Goal: Contribute content: Add original content to the website for others to see

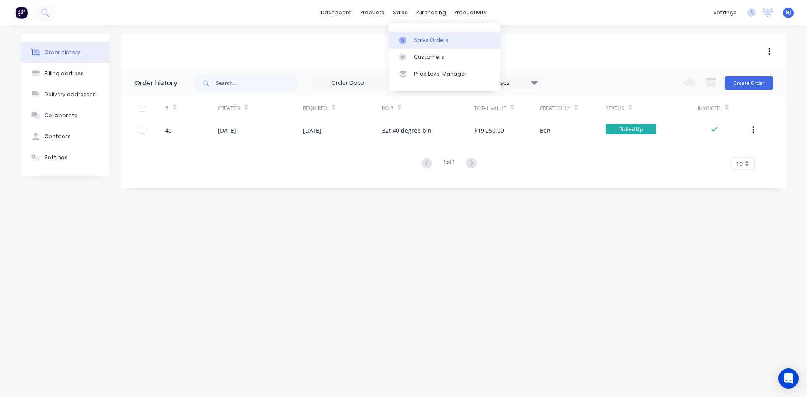
click at [401, 41] on icon at bounding box center [403, 41] width 8 height 8
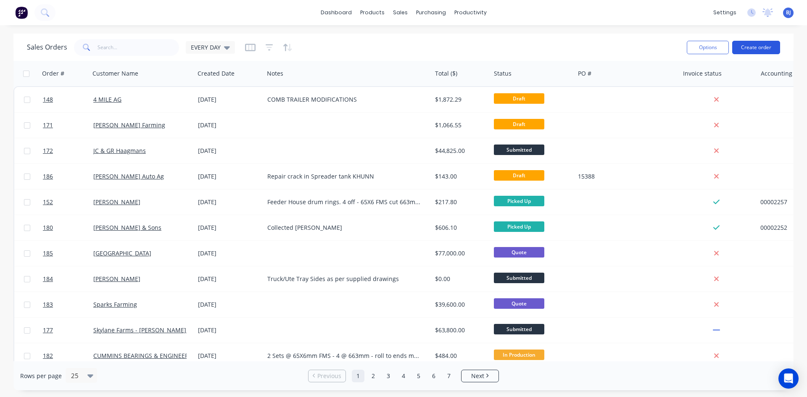
click at [752, 47] on button "Create order" at bounding box center [756, 47] width 48 height 13
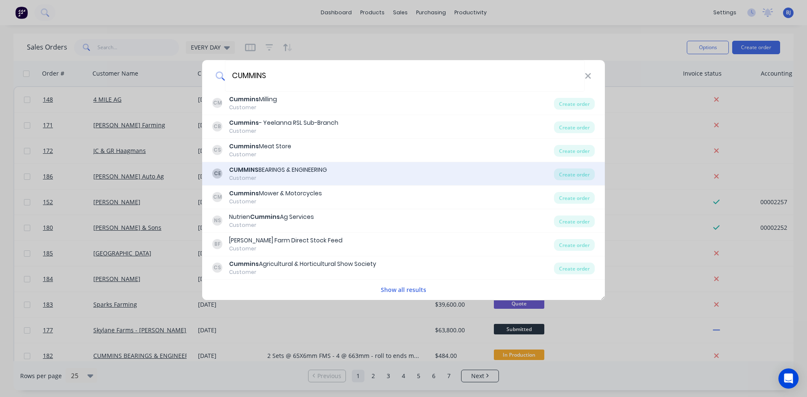
type input "CUMMINS"
click at [286, 169] on div "CUMMINS BEARINGS & ENGINEERING" at bounding box center [278, 170] width 98 height 9
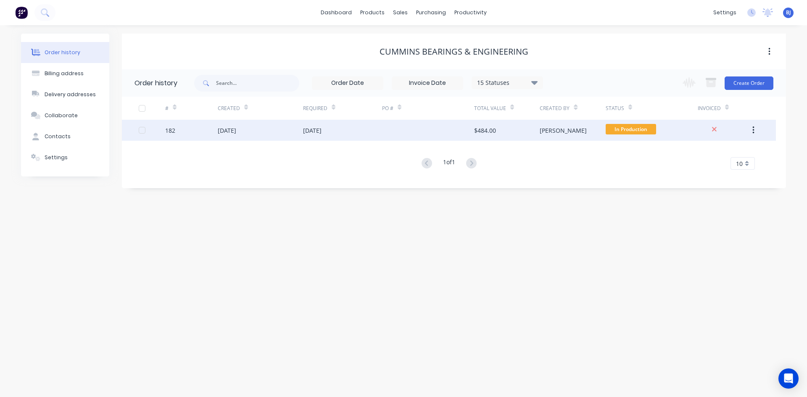
click at [321, 132] on div "24 Sep 2025" at bounding box center [312, 130] width 18 height 9
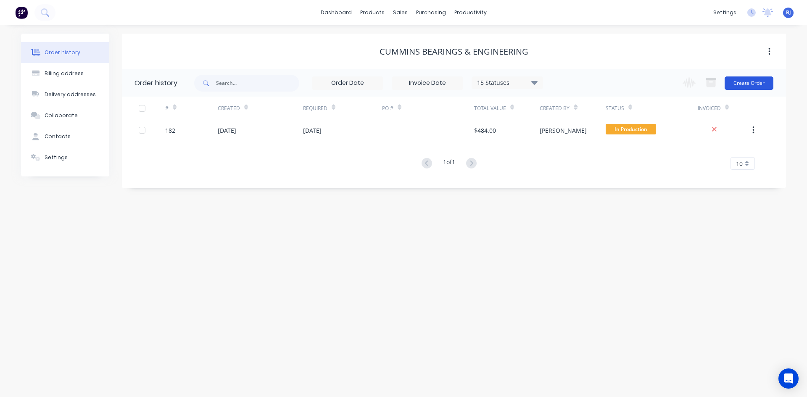
click at [747, 85] on button "Create Order" at bounding box center [749, 83] width 49 height 13
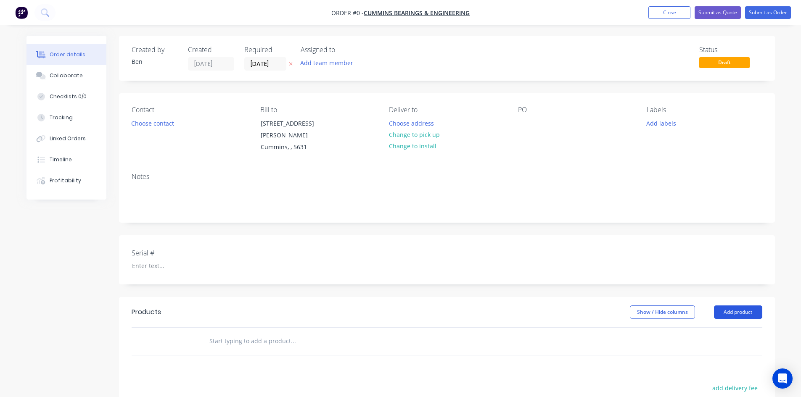
click at [728, 306] on button "Add product" at bounding box center [738, 312] width 48 height 13
click at [721, 327] on div "Product catalogue" at bounding box center [722, 333] width 65 height 12
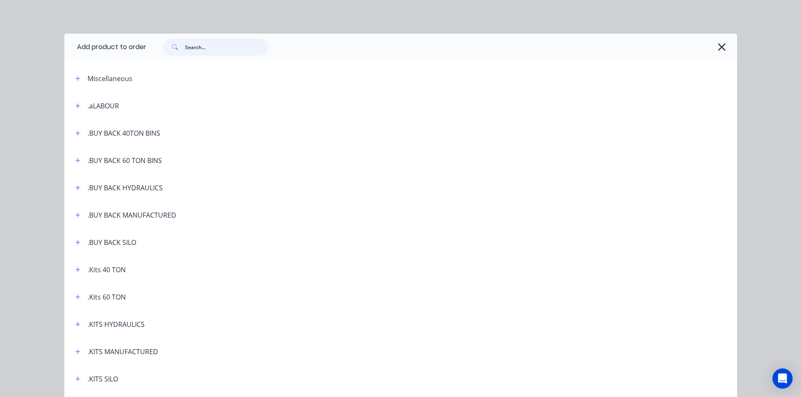
click at [185, 45] on input "text" at bounding box center [226, 47] width 83 height 17
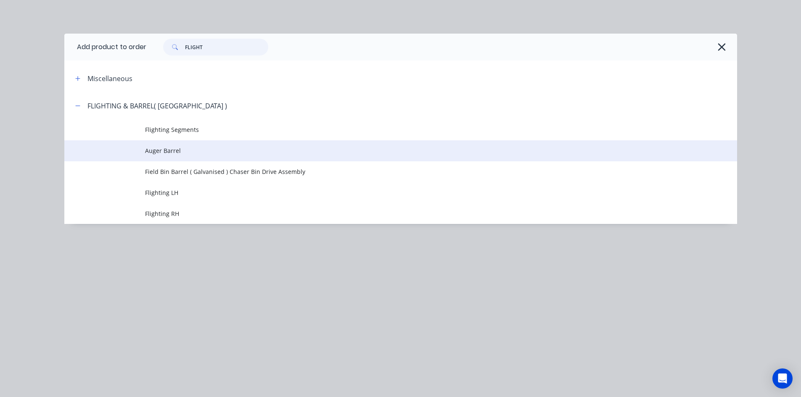
type input "FLIGHT"
click at [176, 152] on span "Auger Barrel" at bounding box center [381, 150] width 473 height 9
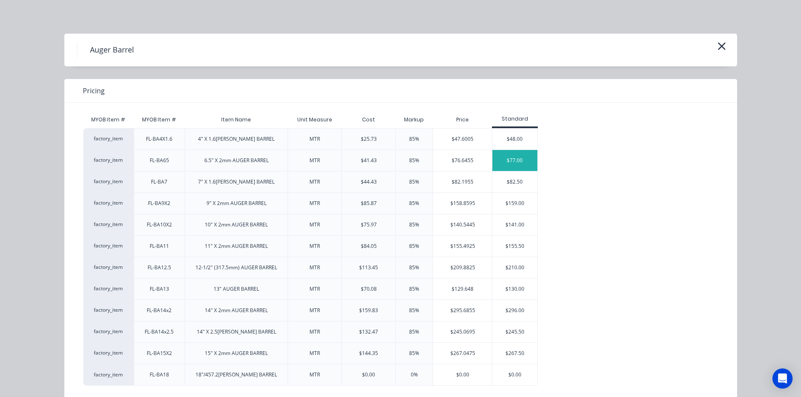
click at [505, 158] on div "$77.00" at bounding box center [514, 160] width 45 height 21
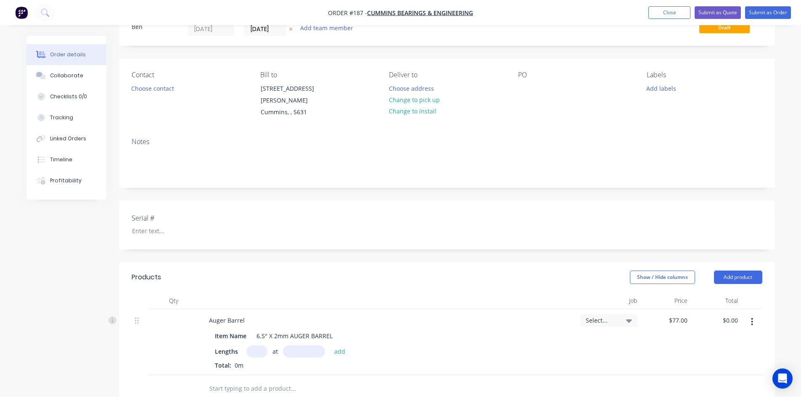
scroll to position [84, 0]
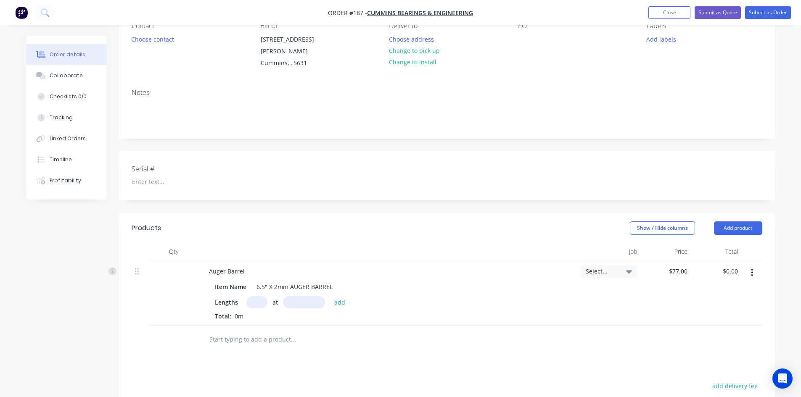
click at [255, 296] on input "text" at bounding box center [256, 302] width 21 height 12
type input "1"
click at [301, 296] on input "text" at bounding box center [304, 302] width 42 height 12
type input "2150mm"
click at [330, 312] on div "Total: 0m" at bounding box center [388, 316] width 346 height 9
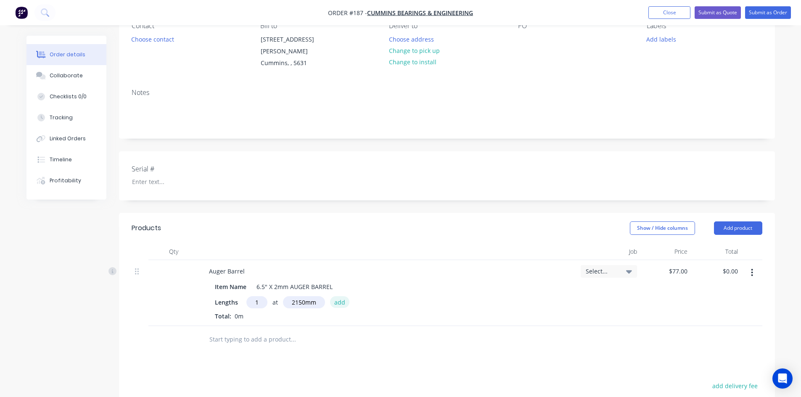
click at [338, 296] on button "add" at bounding box center [340, 301] width 20 height 11
type input "$165.55"
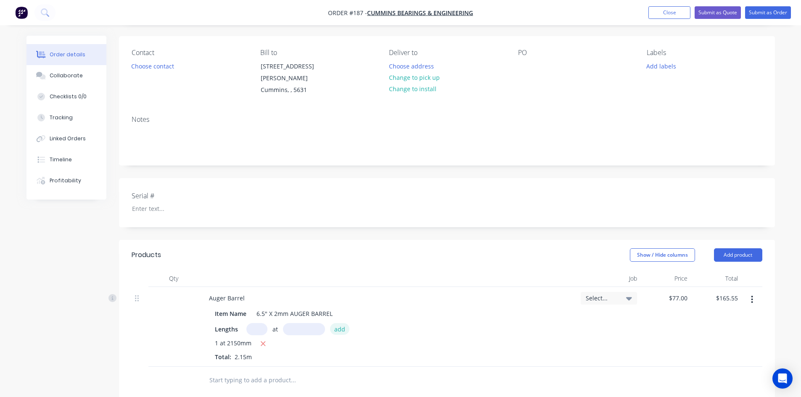
scroll to position [42, 0]
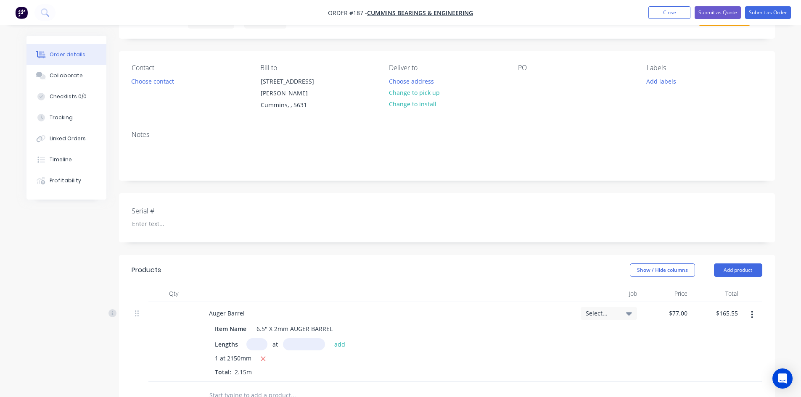
click at [517, 79] on div "Contact Choose contact Bill to 6-10 Jeanes Street Cummins, , 5631 Deliver to Ch…" at bounding box center [447, 87] width 656 height 73
click at [520, 82] on div at bounding box center [524, 81] width 13 height 12
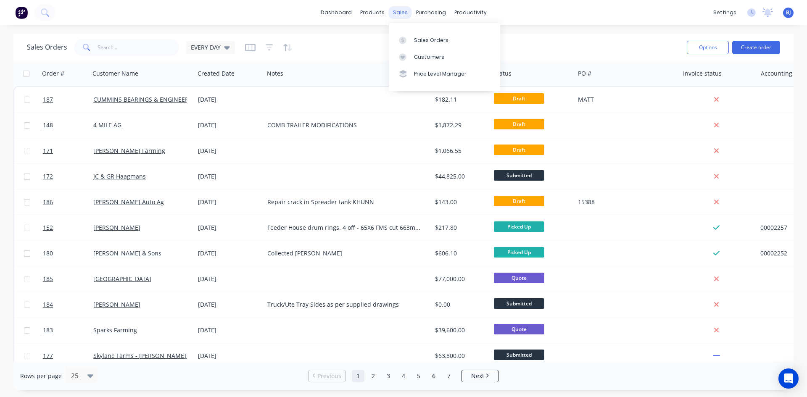
click at [401, 15] on div "sales" at bounding box center [400, 12] width 23 height 13
click at [414, 42] on div "Sales Orders" at bounding box center [431, 41] width 34 height 8
click at [78, 74] on icon "button" at bounding box center [79, 74] width 4 height 6
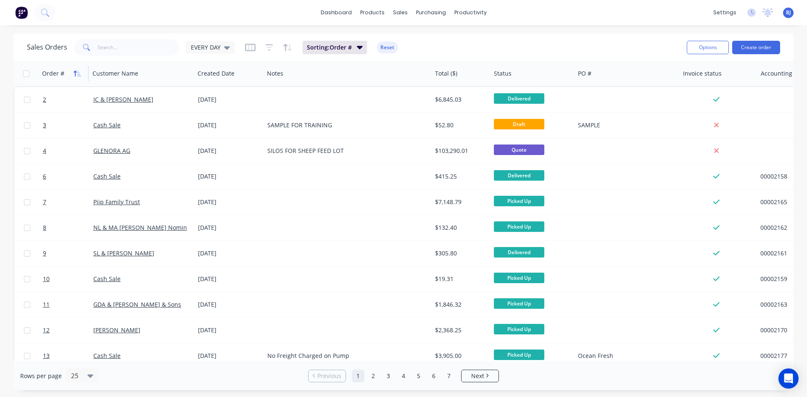
click at [78, 76] on icon "button" at bounding box center [79, 74] width 4 height 6
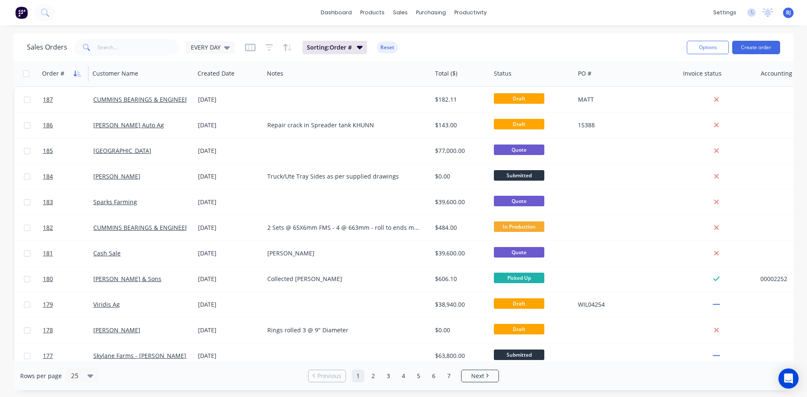
click at [79, 75] on icon "button" at bounding box center [78, 73] width 8 height 7
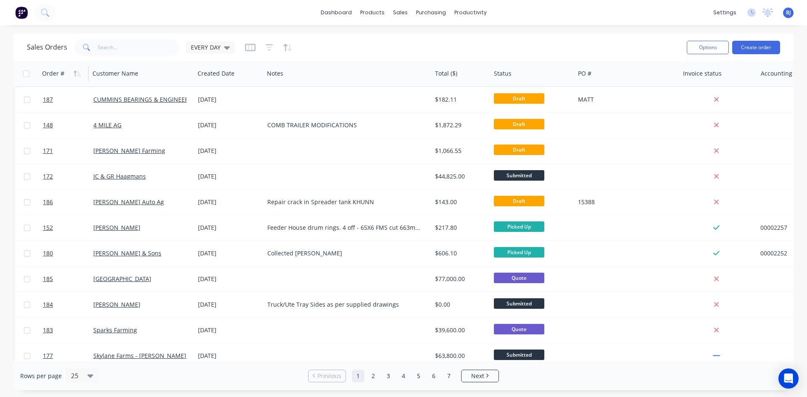
click at [79, 75] on icon "button" at bounding box center [78, 73] width 8 height 7
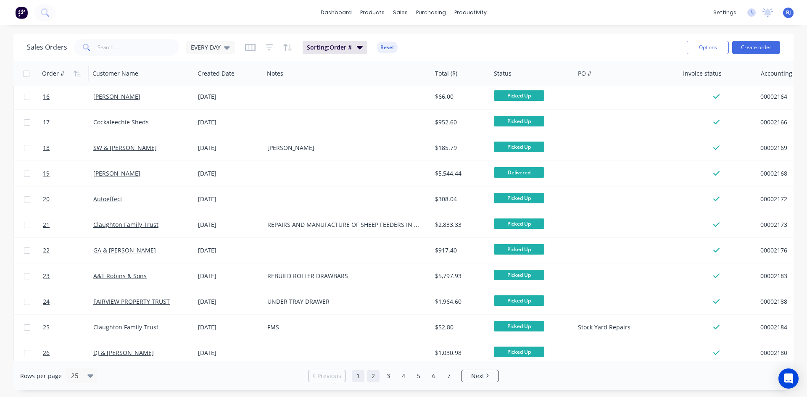
click at [374, 378] on link "2" at bounding box center [373, 376] width 13 height 13
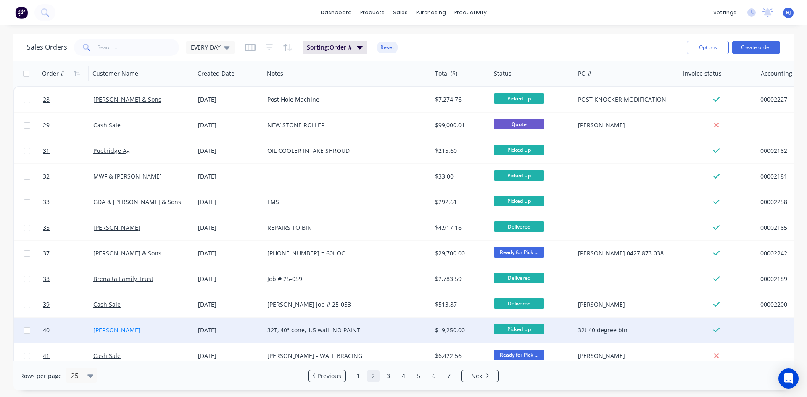
click at [111, 328] on link "Beard AG" at bounding box center [116, 330] width 47 height 8
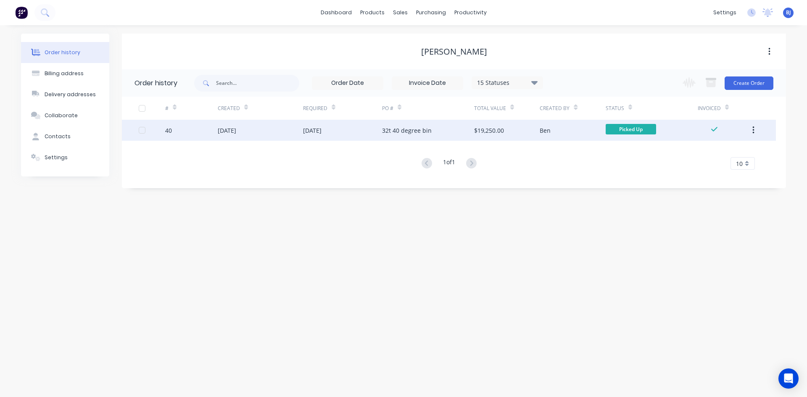
click at [236, 132] on div "01 Jul 2025" at bounding box center [227, 130] width 18 height 9
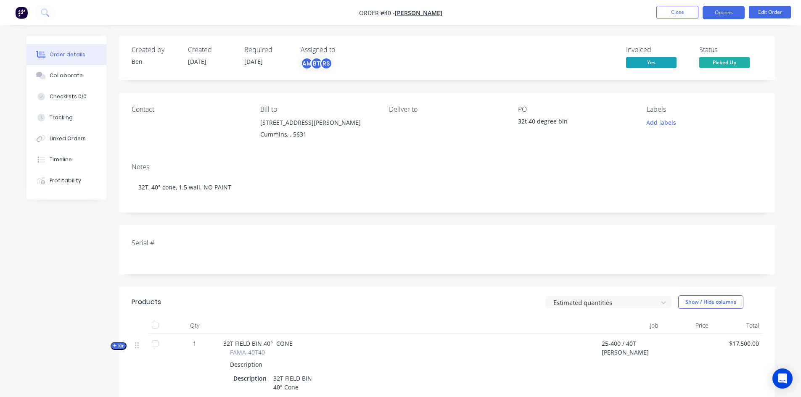
click at [723, 16] on button "Options" at bounding box center [723, 12] width 42 height 13
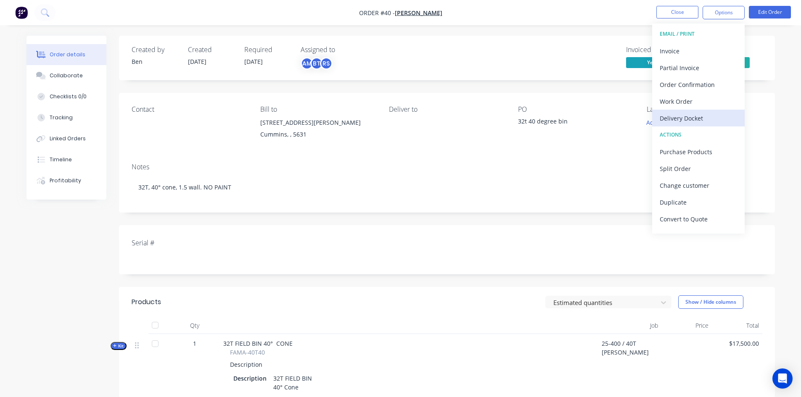
click at [708, 115] on div "Delivery Docket" at bounding box center [698, 118] width 77 height 12
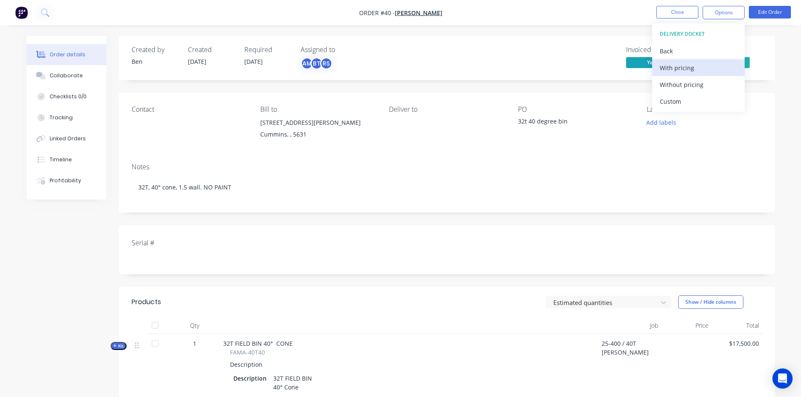
click at [691, 70] on div "With pricing" at bounding box center [698, 68] width 77 height 12
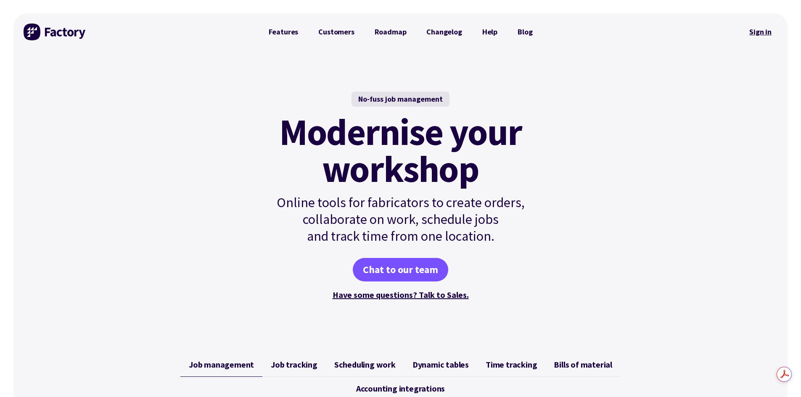
click at [760, 32] on link "Sign in" at bounding box center [760, 31] width 34 height 19
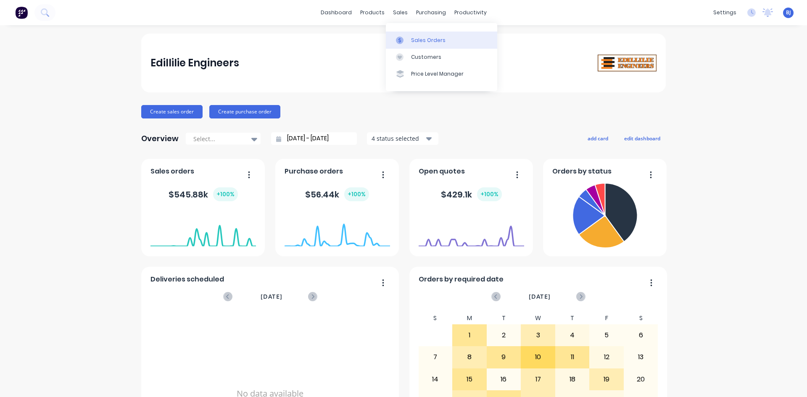
click at [400, 38] on icon at bounding box center [399, 40] width 3 height 5
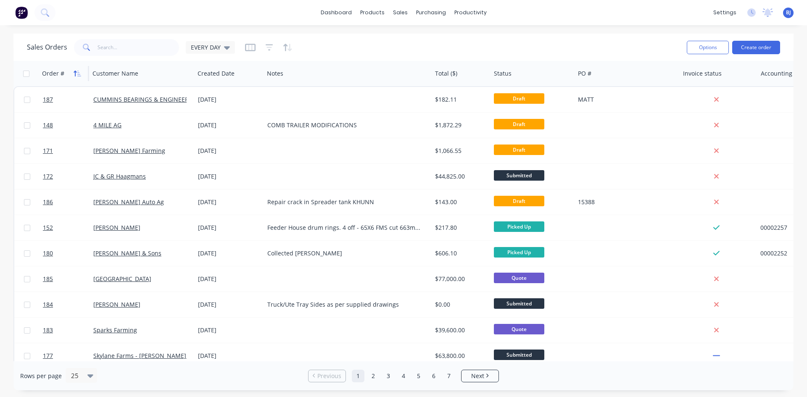
click at [75, 71] on icon "button" at bounding box center [75, 74] width 3 height 6
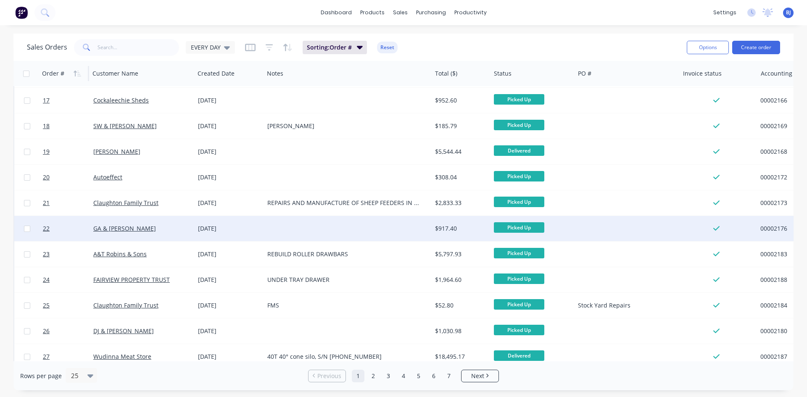
scroll to position [370, 0]
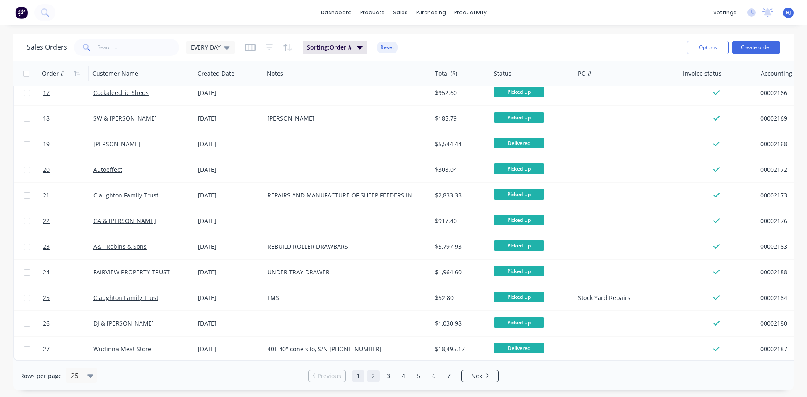
click at [373, 377] on link "2" at bounding box center [373, 376] width 13 height 13
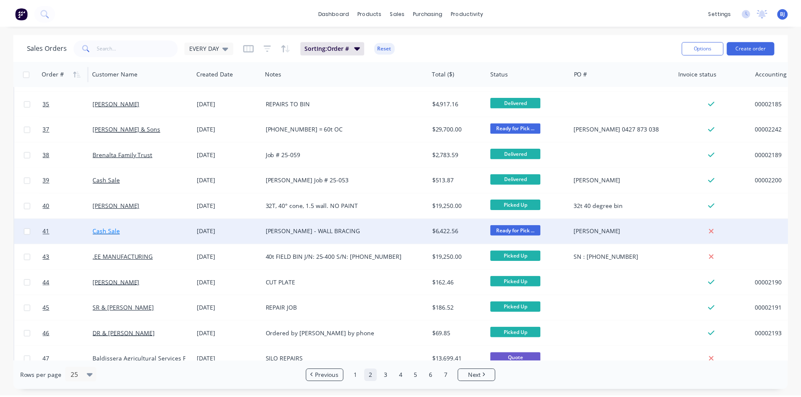
scroll to position [126, 0]
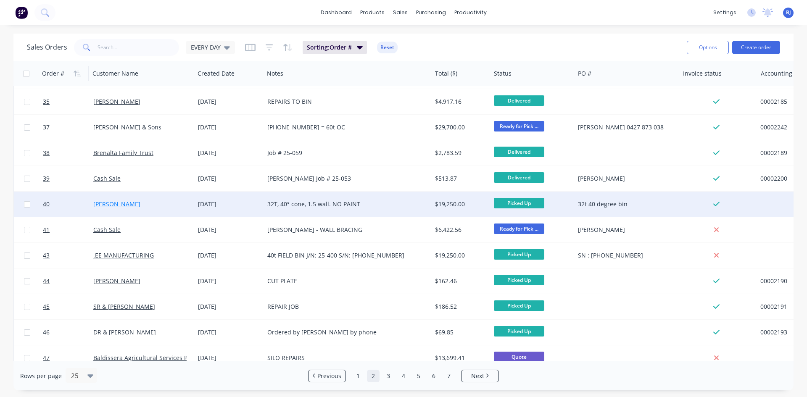
click at [100, 205] on link "Beard AG" at bounding box center [116, 204] width 47 height 8
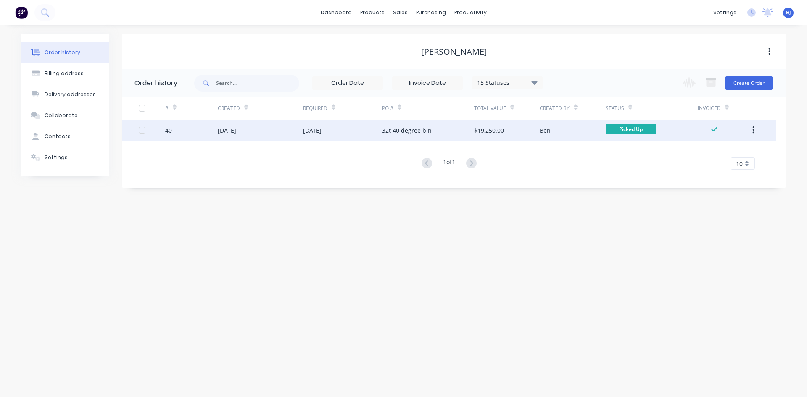
click at [322, 129] on div "10 Jun 2025" at bounding box center [312, 130] width 18 height 9
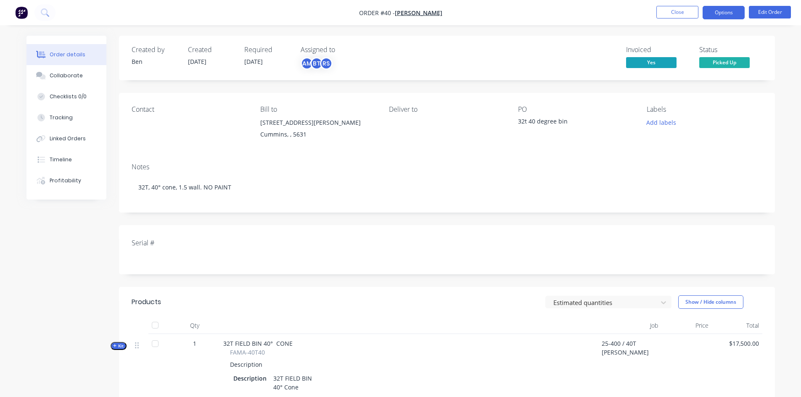
click at [731, 13] on button "Options" at bounding box center [723, 12] width 42 height 13
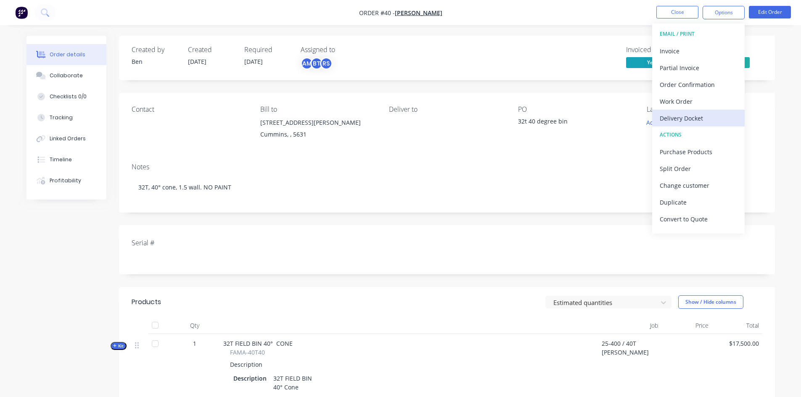
click at [683, 119] on div "Delivery Docket" at bounding box center [698, 118] width 77 height 12
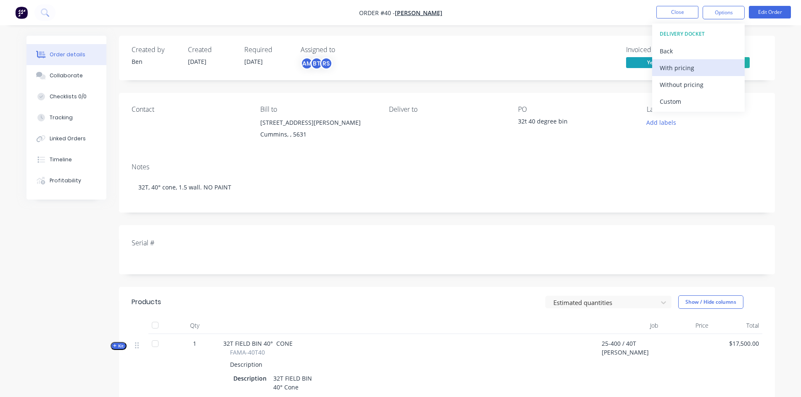
click at [683, 70] on div "With pricing" at bounding box center [698, 68] width 77 height 12
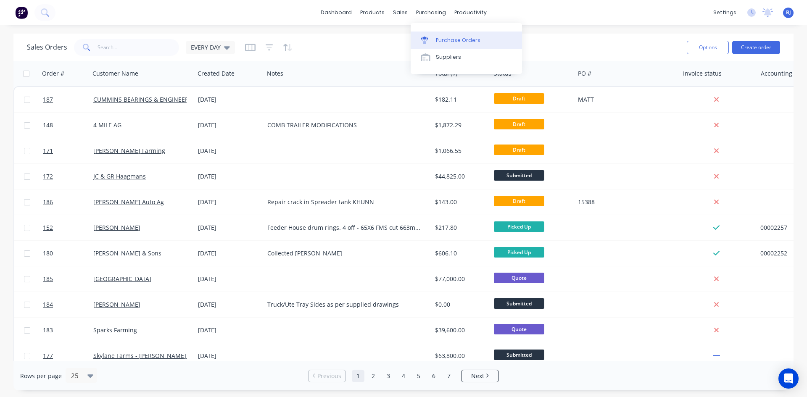
click at [433, 39] on div at bounding box center [427, 41] width 13 height 8
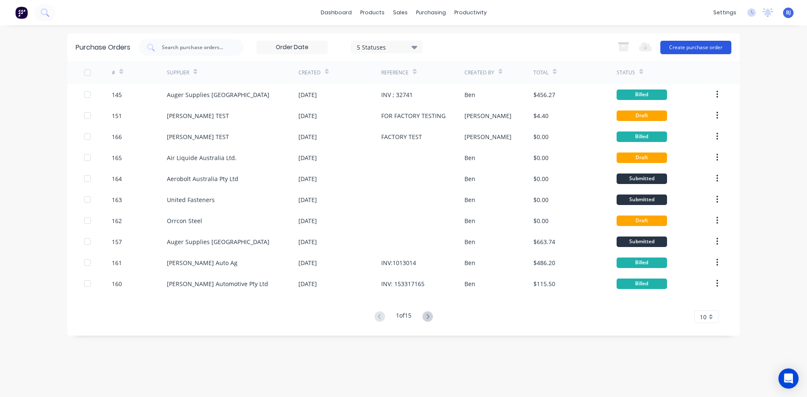
click at [692, 45] on button "Create purchase order" at bounding box center [695, 47] width 71 height 13
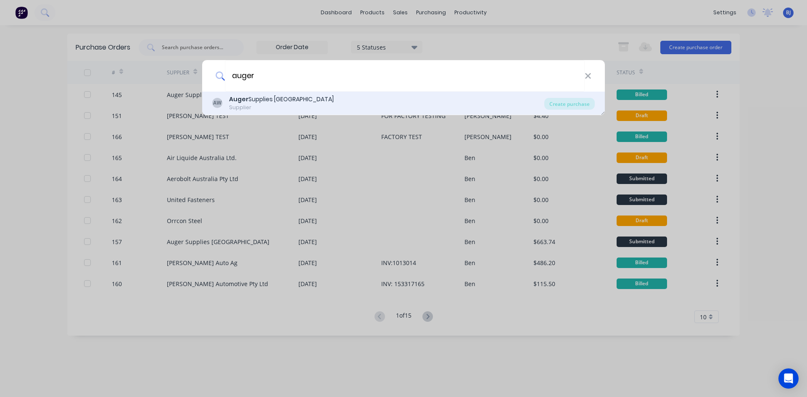
type input "auger"
click at [261, 97] on div "Auger Supplies WA" at bounding box center [281, 99] width 105 height 9
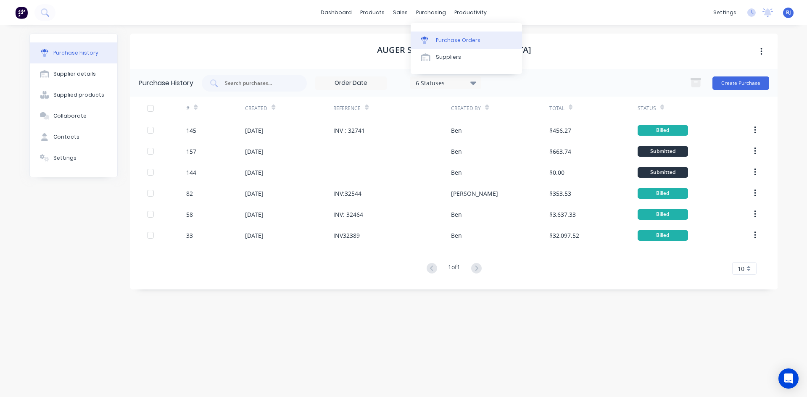
click at [438, 40] on div "Purchase Orders" at bounding box center [458, 41] width 45 height 8
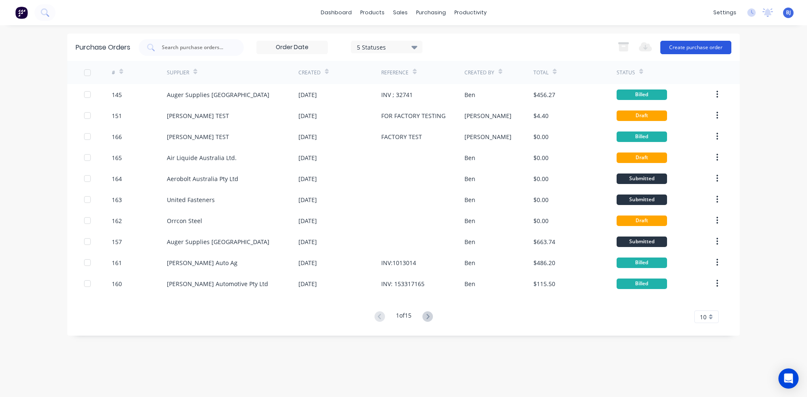
click at [674, 44] on button "Create purchase order" at bounding box center [695, 47] width 71 height 13
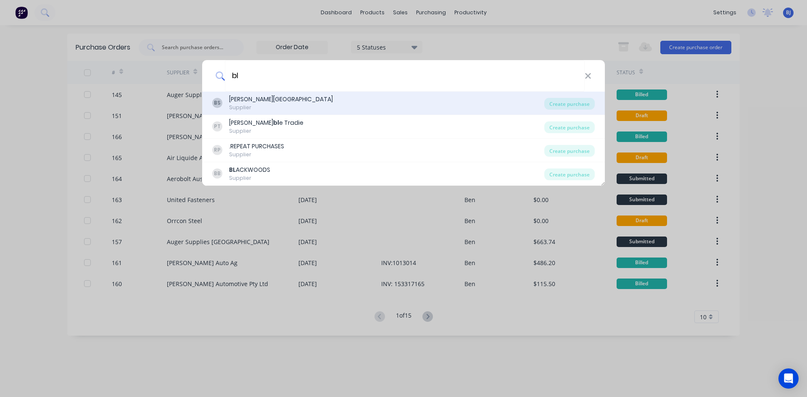
type input "bl"
click at [227, 104] on div "BS B.L. Shipway Supplier" at bounding box center [378, 103] width 332 height 16
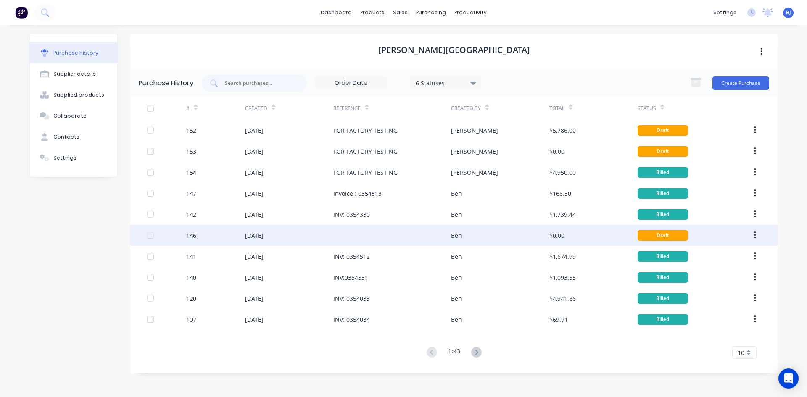
click at [451, 238] on div "Ben" at bounding box center [456, 235] width 11 height 9
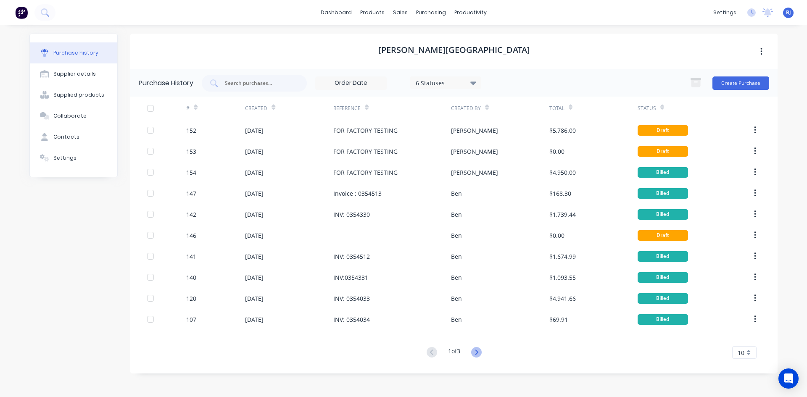
click at [476, 351] on icon at bounding box center [476, 352] width 11 height 11
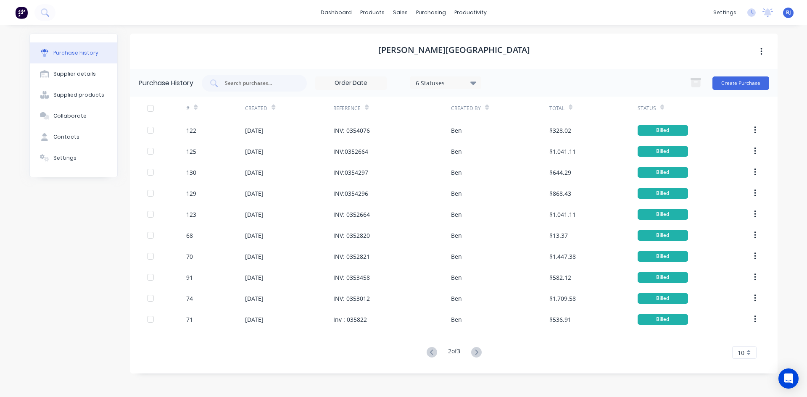
click at [476, 351] on icon at bounding box center [476, 352] width 11 height 11
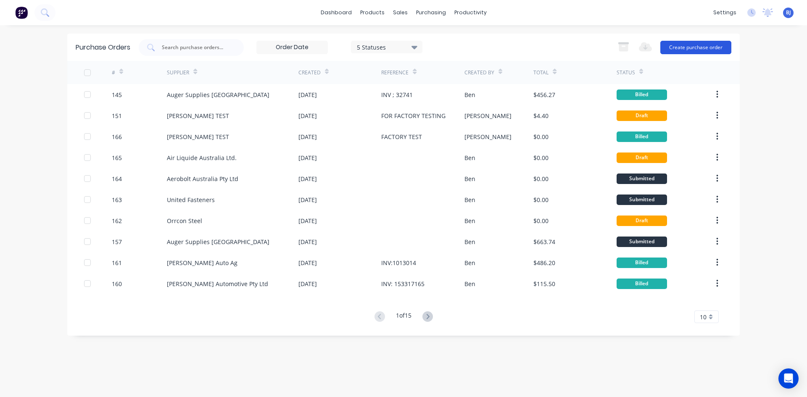
click at [686, 46] on button "Create purchase order" at bounding box center [695, 47] width 71 height 13
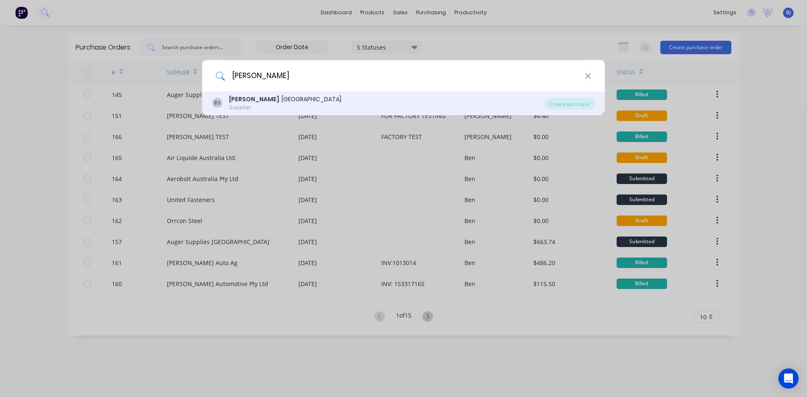
type input "b.l"
click at [233, 97] on b "B.L" at bounding box center [254, 99] width 50 height 8
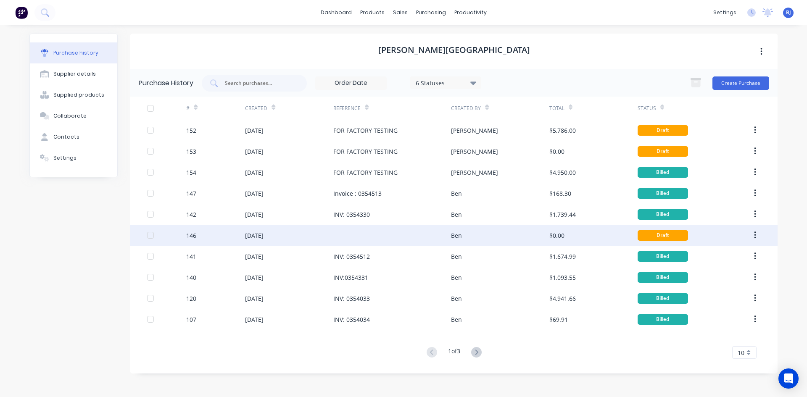
click at [319, 235] on div "22 Sep 2025" at bounding box center [289, 235] width 88 height 21
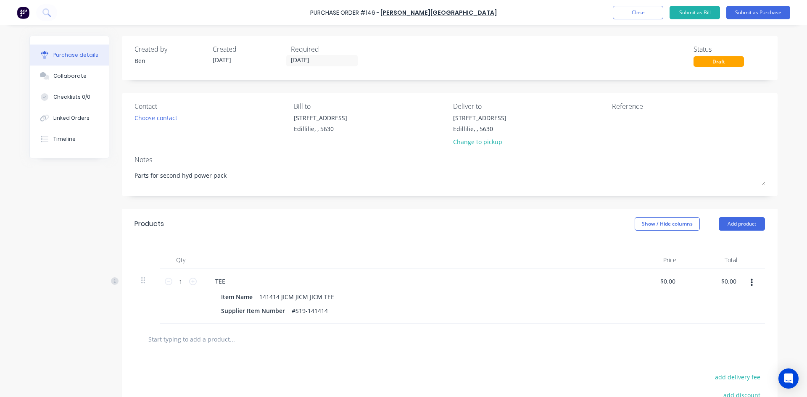
click at [751, 282] on icon "button" at bounding box center [752, 283] width 2 height 8
click at [709, 355] on button "Delete" at bounding box center [725, 355] width 71 height 17
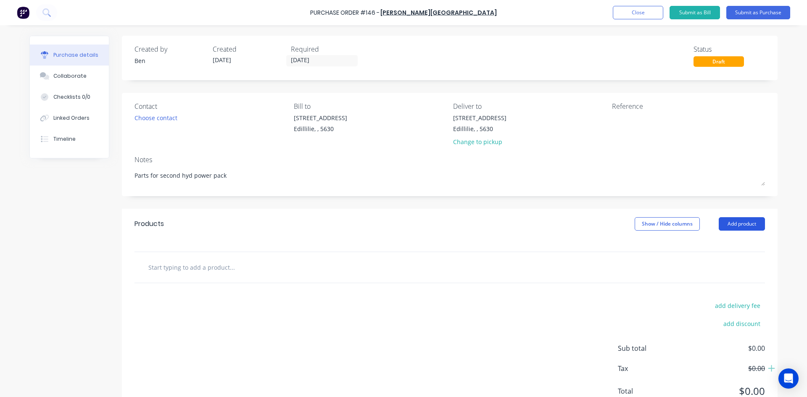
click at [736, 223] on button "Add product" at bounding box center [742, 223] width 46 height 13
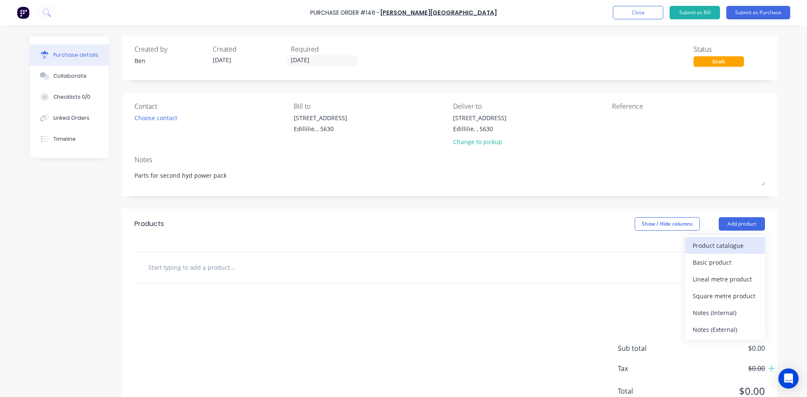
click at [723, 246] on div "Product catalogue" at bounding box center [725, 246] width 65 height 12
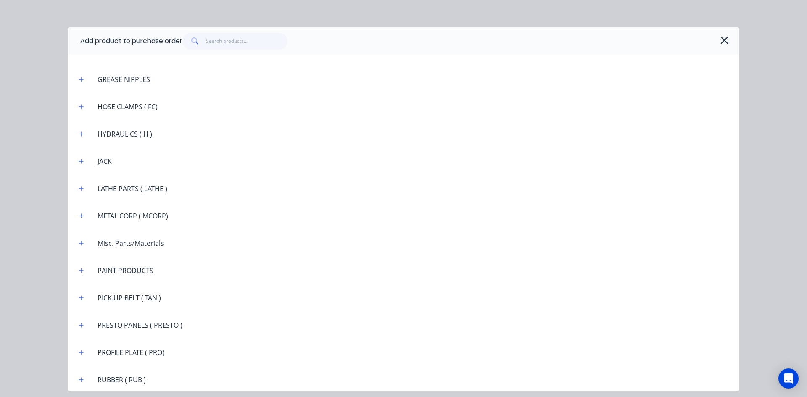
scroll to position [1639, 0]
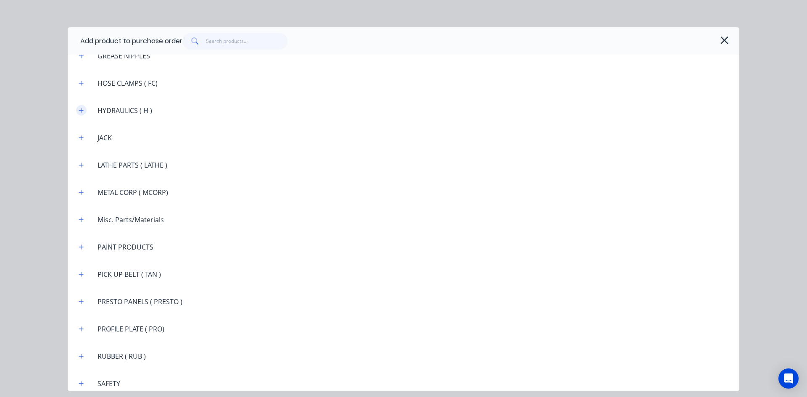
click at [81, 109] on icon "button" at bounding box center [81, 111] width 5 height 6
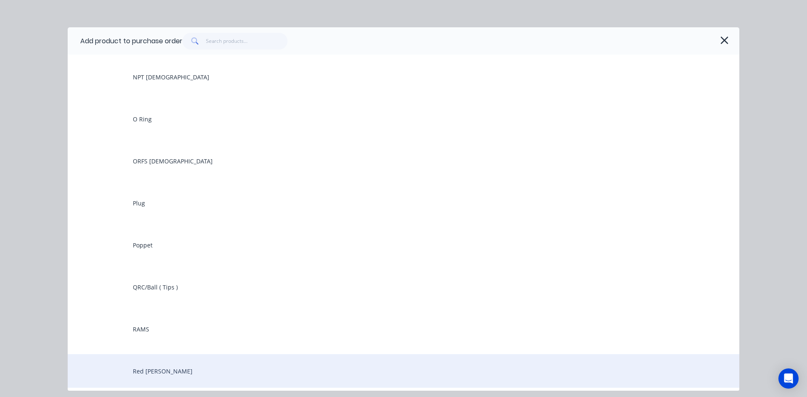
scroll to position [2732, 0]
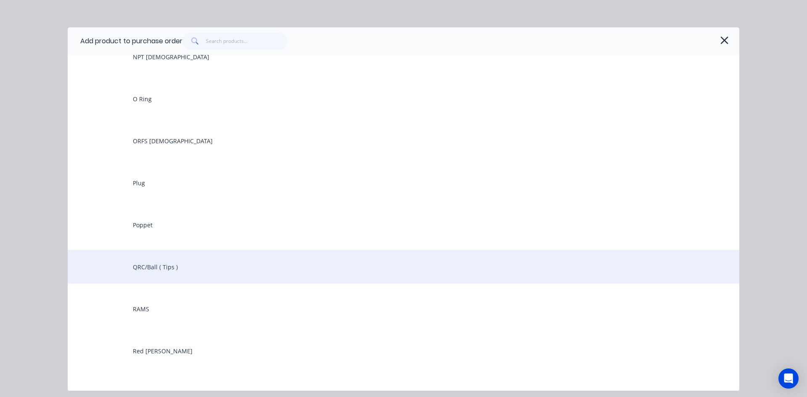
click at [154, 266] on div "QRC/Ball ( Tips )" at bounding box center [404, 267] width 672 height 34
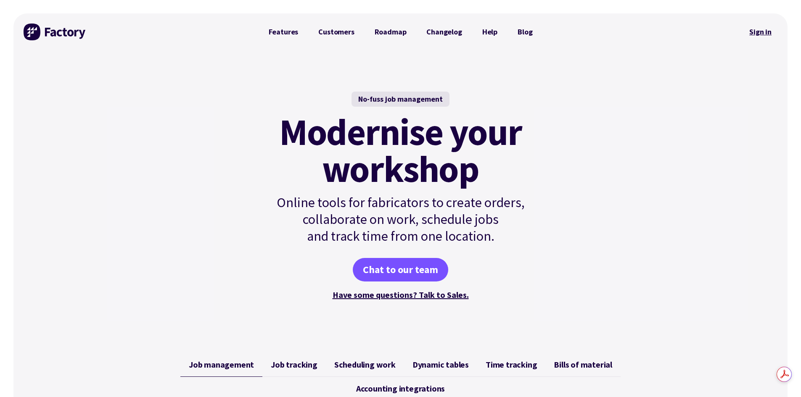
click at [763, 29] on link "Sign in" at bounding box center [760, 31] width 34 height 19
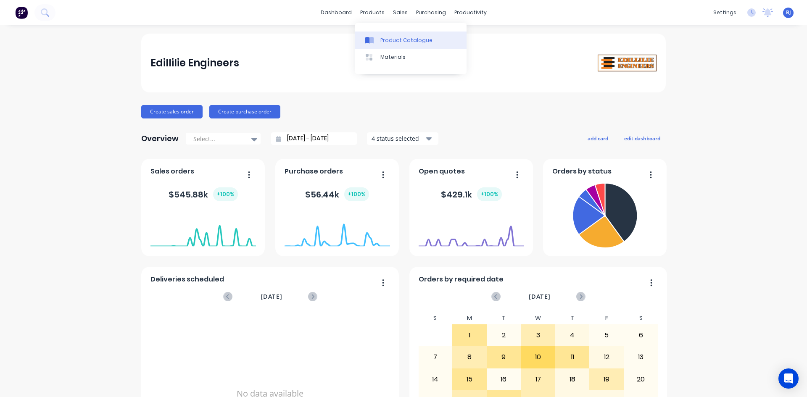
click at [372, 39] on icon at bounding box center [371, 40] width 4 height 7
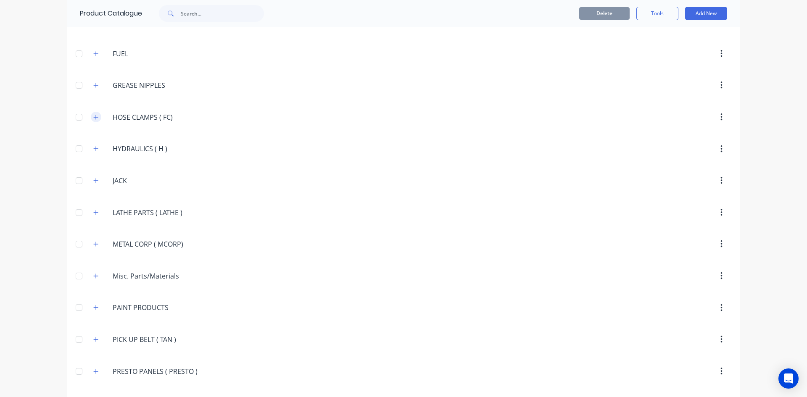
scroll to position [1177, 0]
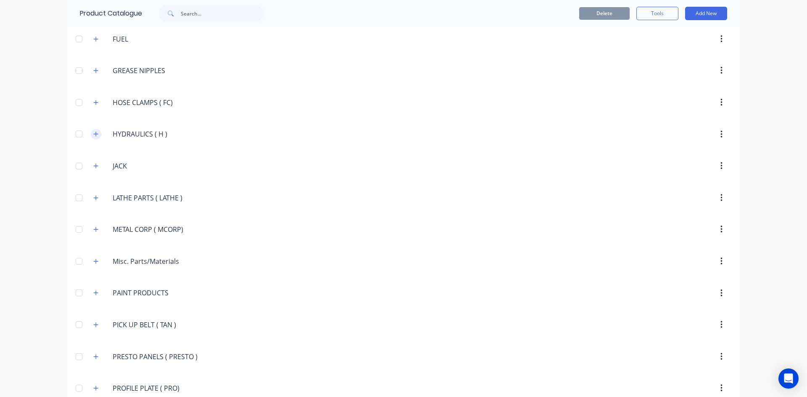
click at [95, 134] on icon "button" at bounding box center [95, 134] width 5 height 6
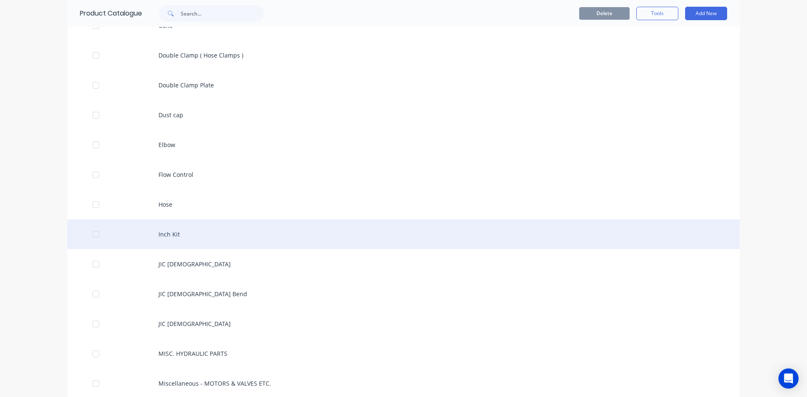
scroll to position [1597, 0]
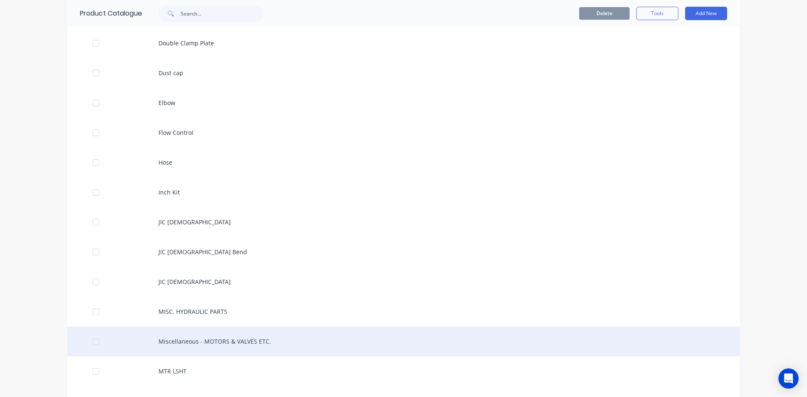
click at [210, 337] on div "Miscellaneous - MOTORS & VALVES ETC." at bounding box center [403, 342] width 673 height 30
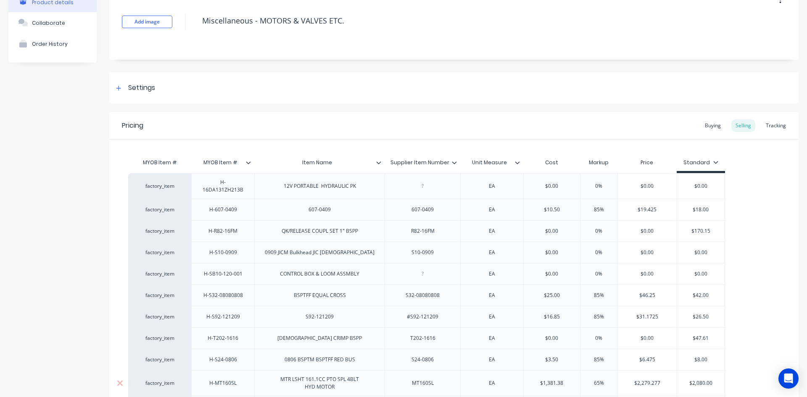
scroll to position [126, 0]
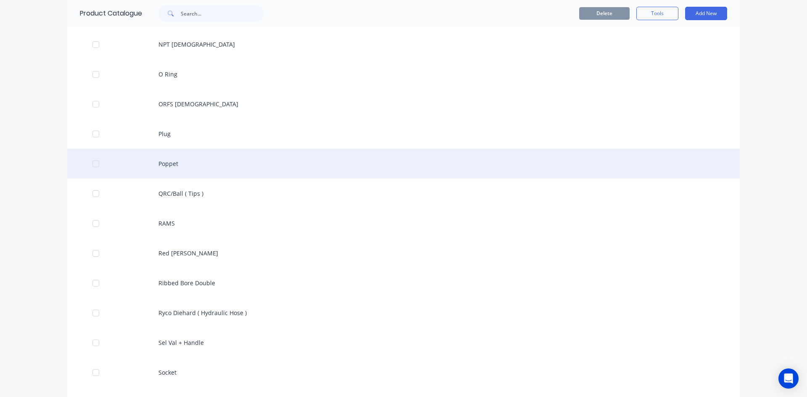
scroll to position [2018, 0]
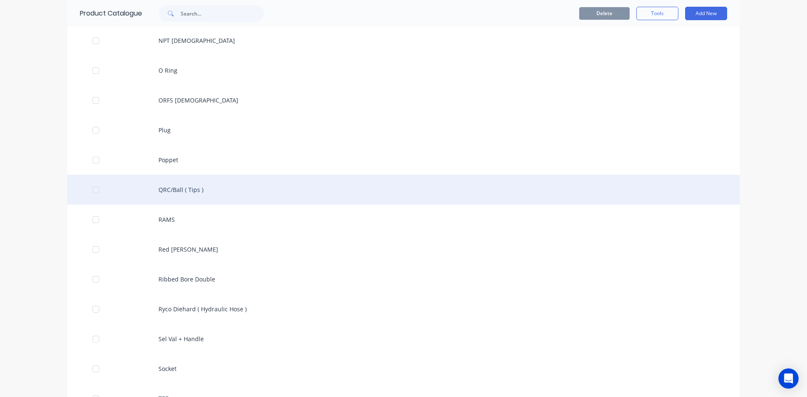
click at [176, 190] on div "QRC/Ball ( Tips )" at bounding box center [403, 190] width 673 height 30
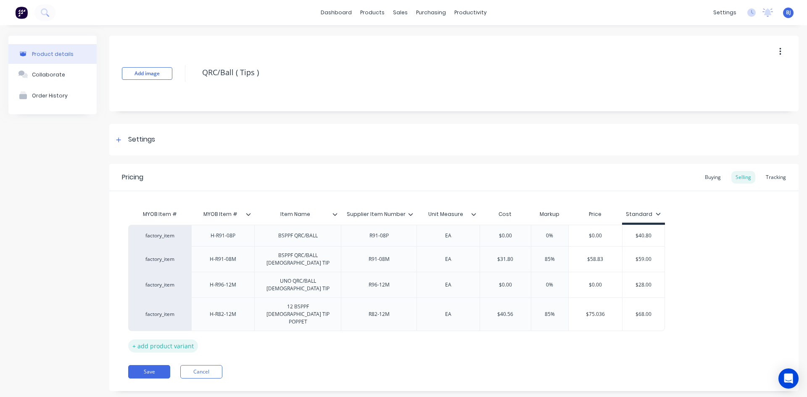
click at [174, 340] on div "+ add product variant" at bounding box center [163, 346] width 70 height 13
type textarea "x"
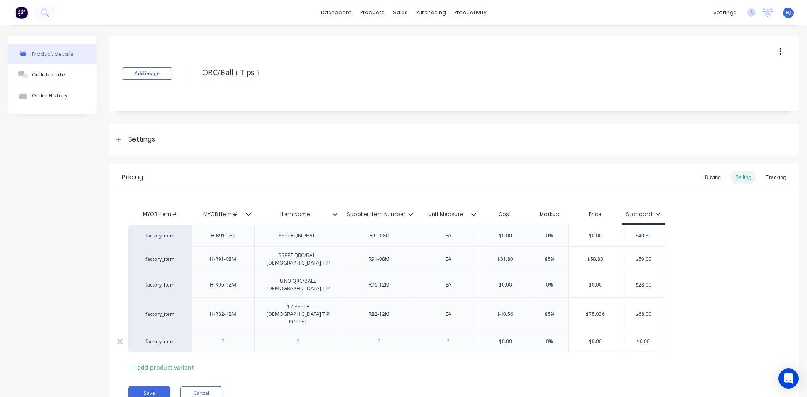
click at [225, 336] on div at bounding box center [223, 341] width 42 height 11
type textarea "x"
drag, startPoint x: 298, startPoint y: 323, endPoint x: 287, endPoint y: 336, distance: 17.6
click at [296, 336] on div at bounding box center [298, 341] width 42 height 11
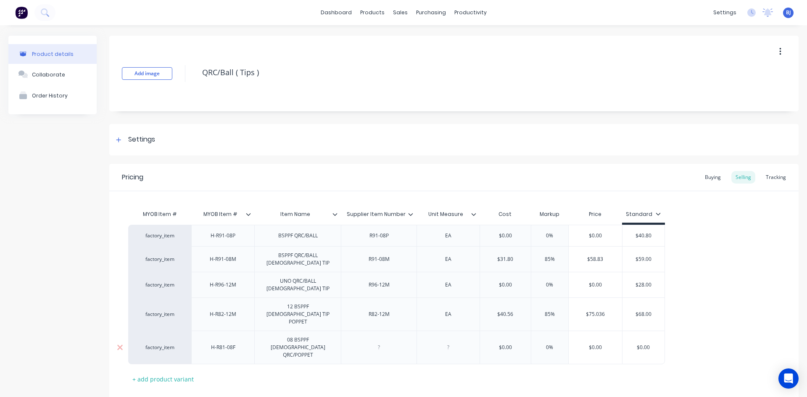
type textarea "x"
click at [380, 342] on div at bounding box center [385, 347] width 42 height 11
type textarea "x"
click at [453, 342] on div at bounding box center [454, 347] width 42 height 11
type textarea "x"
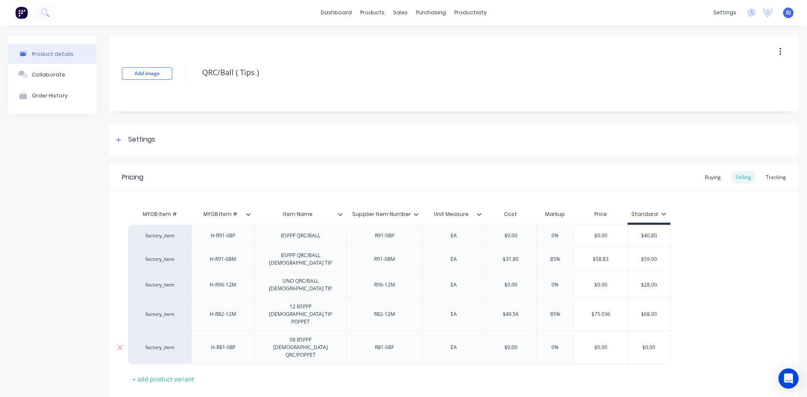
type input "$0.00"
click at [505, 344] on input "$0.00" at bounding box center [510, 348] width 51 height 8
drag, startPoint x: 507, startPoint y: 323, endPoint x: 488, endPoint y: 332, distance: 20.3
click at [488, 337] on div "$0.00 $0.00" at bounding box center [510, 347] width 51 height 21
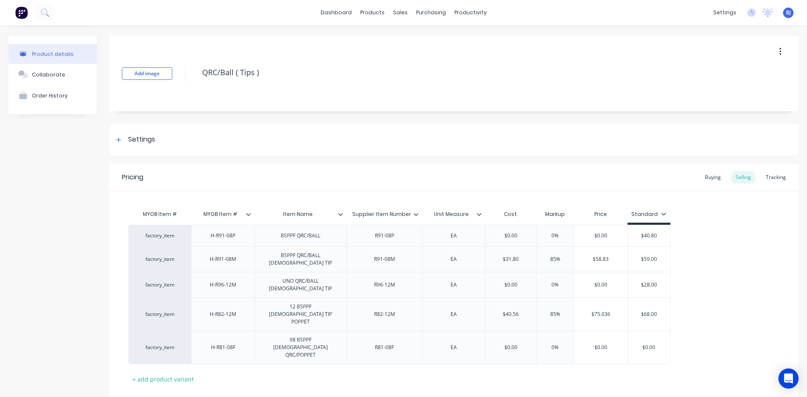
type textarea "x"
type input "6"
type textarea "x"
type input "64."
type textarea "x"
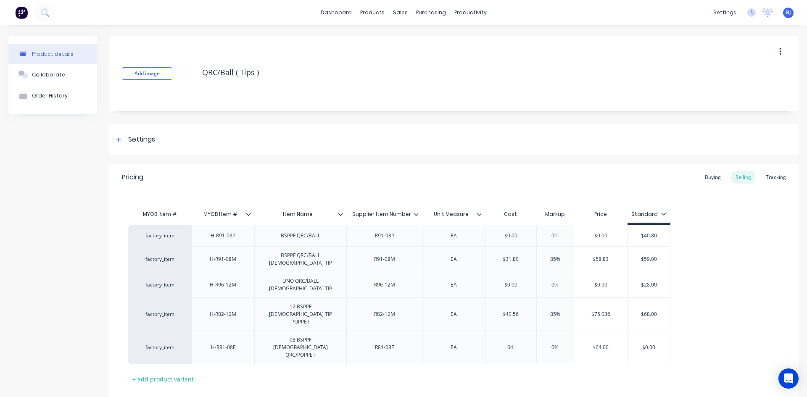
type input "64.2"
type textarea "x"
type input "64.25"
type input "0%"
drag, startPoint x: 554, startPoint y: 324, endPoint x: 533, endPoint y: 327, distance: 21.2
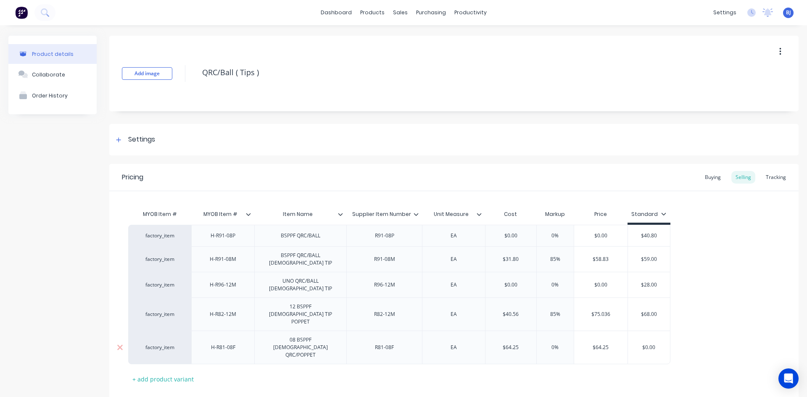
click at [533, 331] on div "factory_item H-R81-08F 08 BSPPF [DEMOGRAPHIC_DATA] QRC/POPPET R81-08F EA $64.25…" at bounding box center [399, 348] width 542 height 34
type textarea "x"
type input "8%"
type textarea "x"
type input "85%"
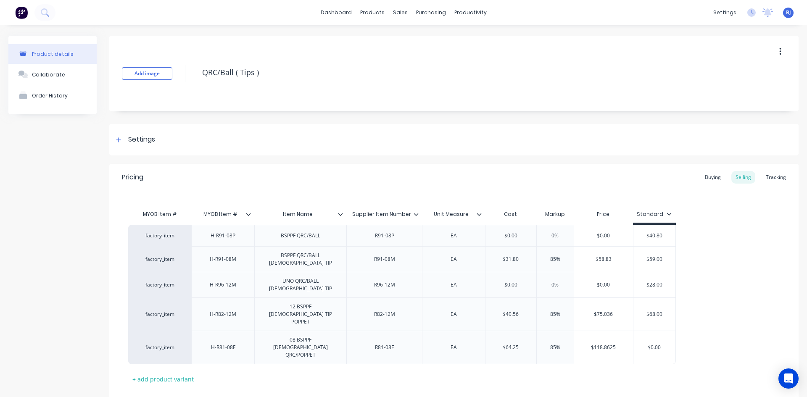
click at [590, 363] on div "Pricing Buying Selling Tracking MYOB Item # MYOB Item # Item Name Supplier Item…" at bounding box center [453, 294] width 689 height 261
type input "$64.25"
drag, startPoint x: 513, startPoint y: 324, endPoint x: 475, endPoint y: 333, distance: 38.8
click at [475, 333] on div "factory_item H-R81-08F 08 BSPPF [DEMOGRAPHIC_DATA] QRC/POPPET R81-08F EA $64.25…" at bounding box center [402, 348] width 548 height 34
type textarea "x"
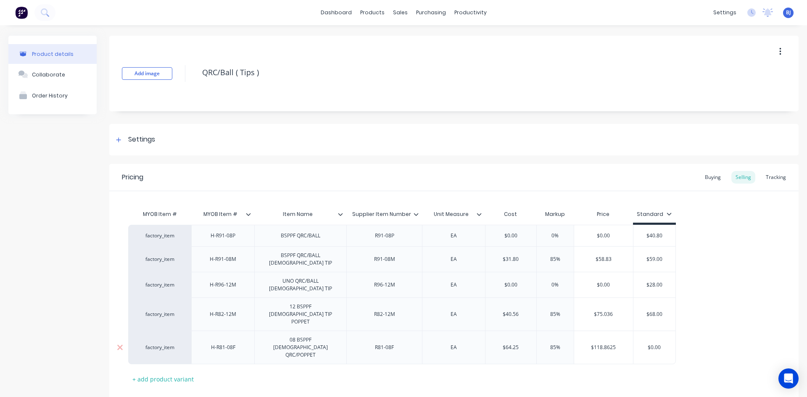
type input "3"
type textarea "x"
type input "32."
type textarea "x"
type input "32.1"
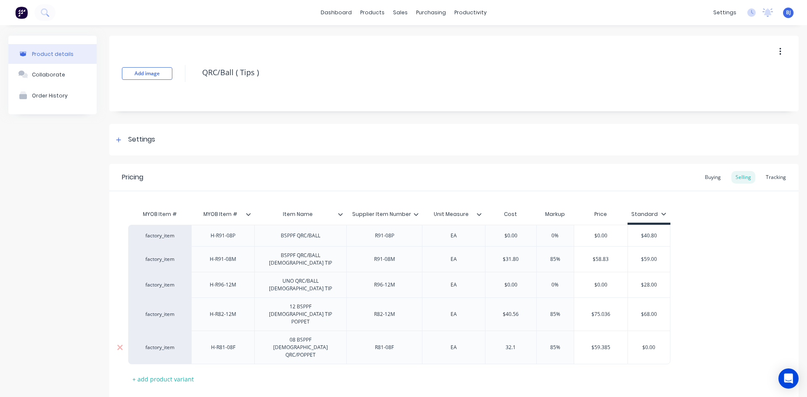
type textarea "x"
type input "32.12"
click at [521, 353] on div "MYOB Item # MYOB Item # Item Name Supplier Item Number Unit Measure Cost Markup…" at bounding box center [454, 296] width 652 height 180
type input "$0.00"
drag, startPoint x: 656, startPoint y: 322, endPoint x: 615, endPoint y: 340, distance: 44.4
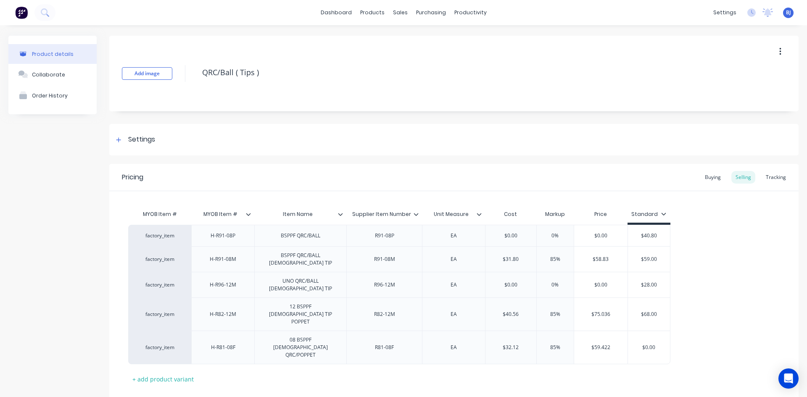
click at [620, 335] on div "factory_item H-R81-08F 08 BSPPF [DEMOGRAPHIC_DATA] QRC/POPPET R81-08F EA $32.12…" at bounding box center [399, 348] width 542 height 34
type textarea "x"
type input "6"
type textarea "x"
type input "60"
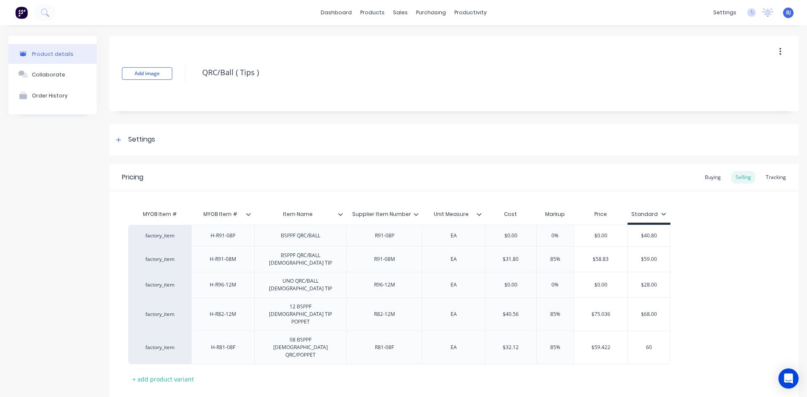
type textarea "x"
type input "60."
type textarea "x"
type input "60.0"
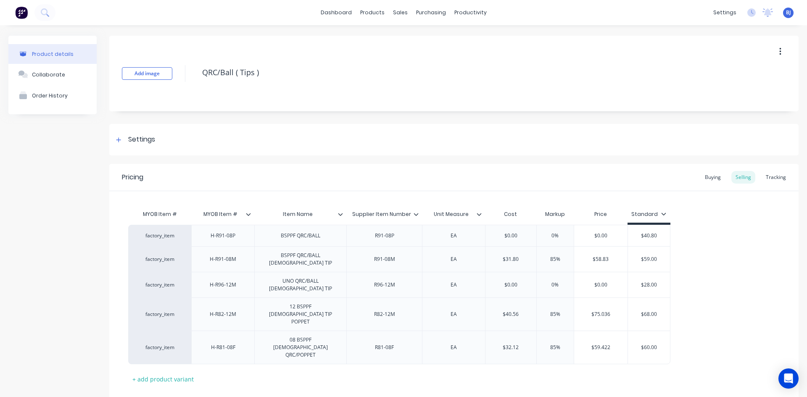
type textarea "x"
